Goal: Task Accomplishment & Management: Manage account settings

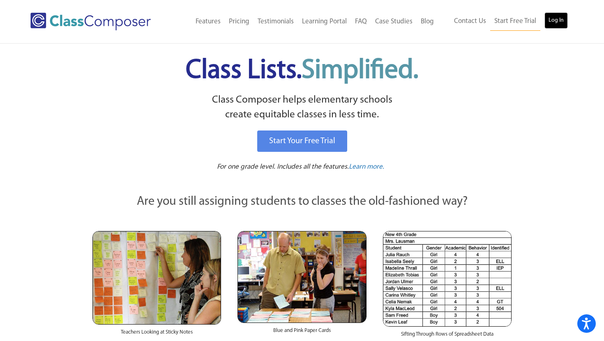
click at [561, 26] on link "Log In" at bounding box center [555, 20] width 23 height 16
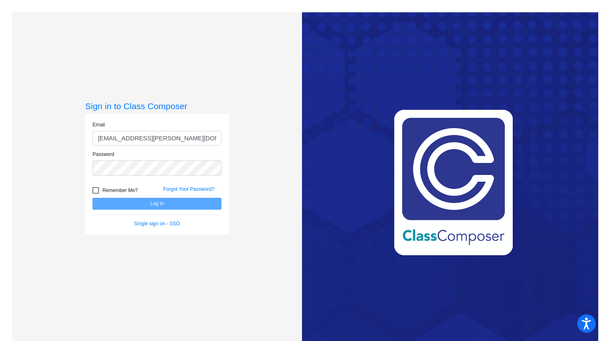
type input "[EMAIL_ADDRESS][PERSON_NAME][DOMAIN_NAME]"
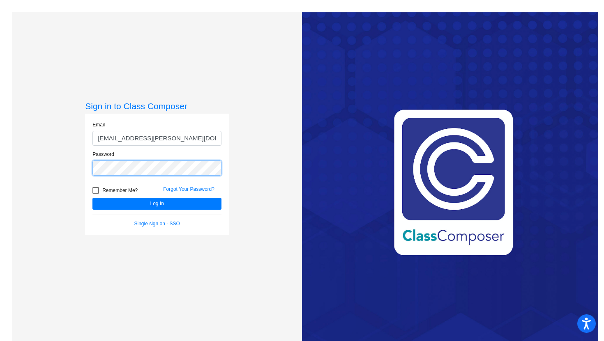
click at [92, 198] on button "Log In" at bounding box center [156, 204] width 129 height 12
click at [83, 180] on div "Sign in to Class Composer Email [EMAIL_ADDRESS][PERSON_NAME][DOMAIN_NAME] Passw…" at bounding box center [157, 182] width 290 height 341
click at [85, 173] on div "Email [EMAIL_ADDRESS][PERSON_NAME][DOMAIN_NAME] Password Remember Me? Forgot Yo…" at bounding box center [157, 174] width 144 height 121
click at [92, 198] on button "Log In" at bounding box center [156, 204] width 129 height 12
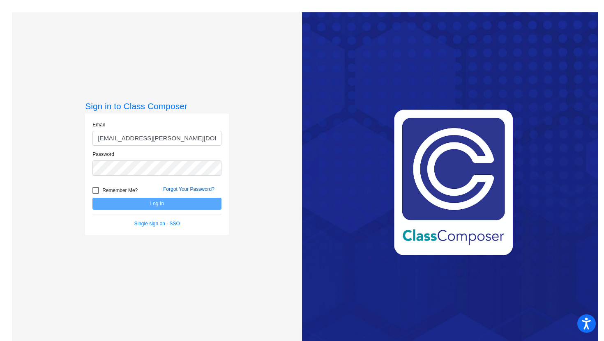
click at [180, 191] on link "Forgot Your Password?" at bounding box center [188, 189] width 51 height 6
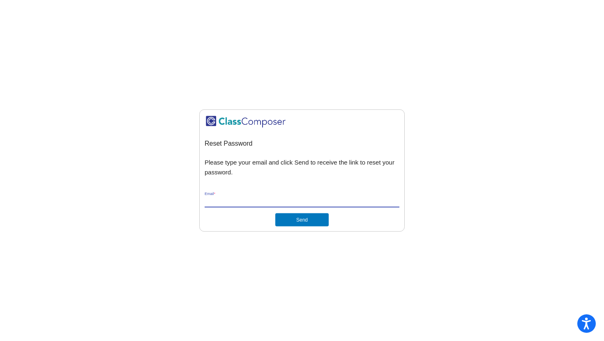
click at [294, 202] on input "Email *" at bounding box center [302, 201] width 195 height 7
type input "[EMAIL_ADDRESS][PERSON_NAME][DOMAIN_NAME]"
click at [295, 226] on button "Send" at bounding box center [301, 220] width 53 height 13
